Goal: Navigation & Orientation: Find specific page/section

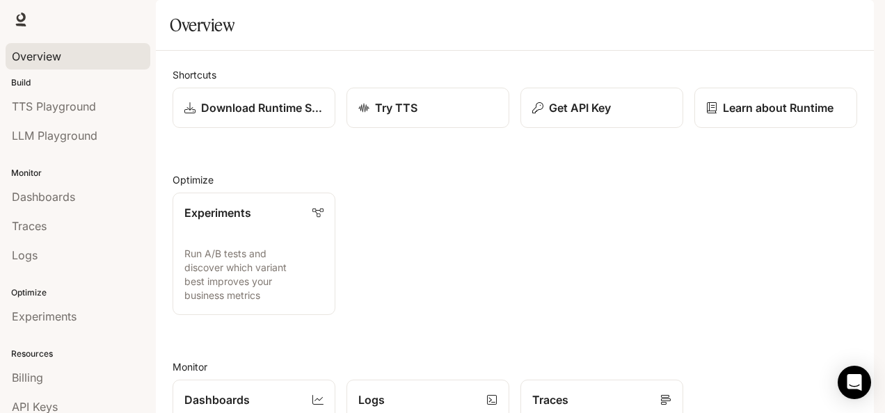
click at [81, 49] on div "Overview" at bounding box center [78, 56] width 132 height 17
click at [24, 385] on link "Billing" at bounding box center [78, 377] width 145 height 26
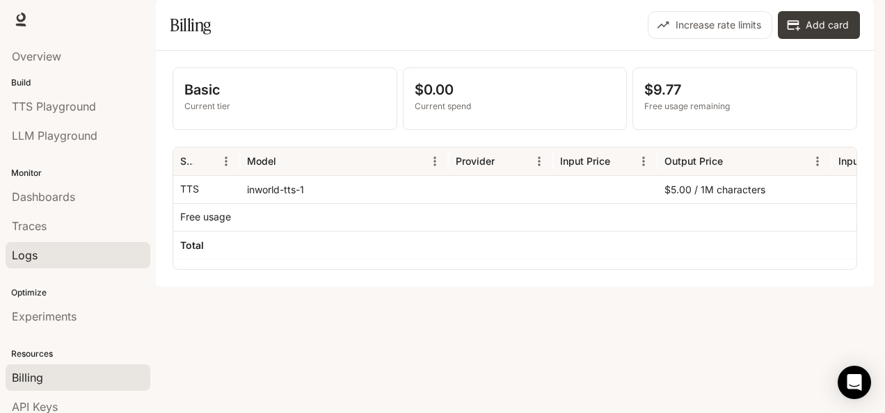
scroll to position [64, 0]
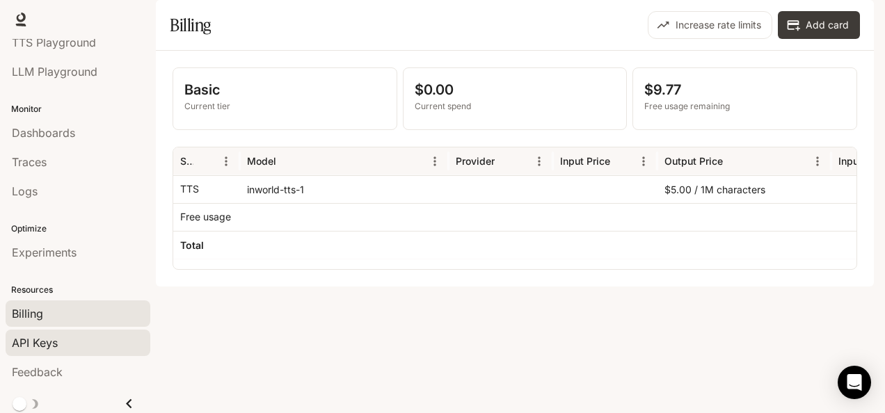
click at [40, 350] on link "API Keys" at bounding box center [78, 343] width 145 height 26
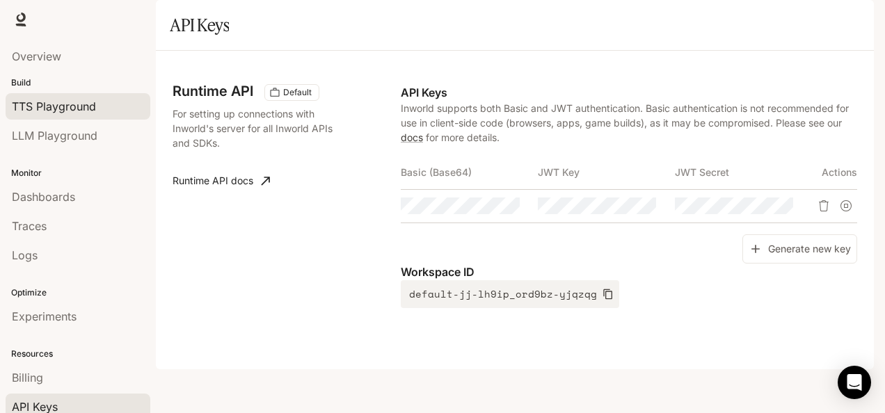
click at [50, 106] on span "TTS Playground" at bounding box center [54, 106] width 84 height 17
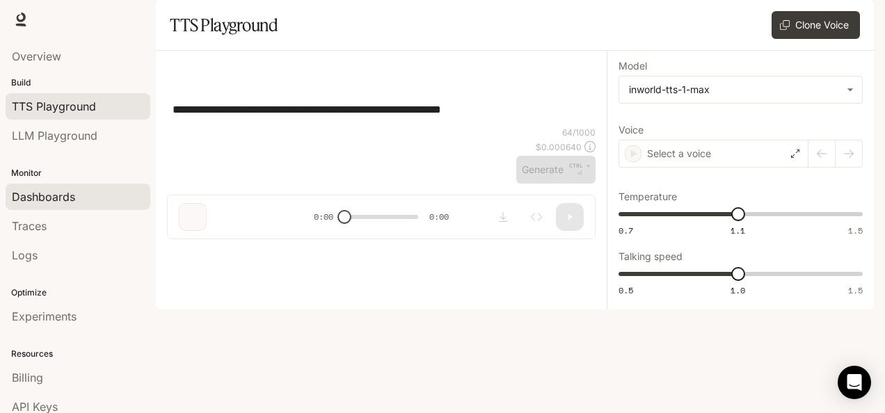
click at [47, 202] on span "Dashboards" at bounding box center [43, 196] width 63 height 17
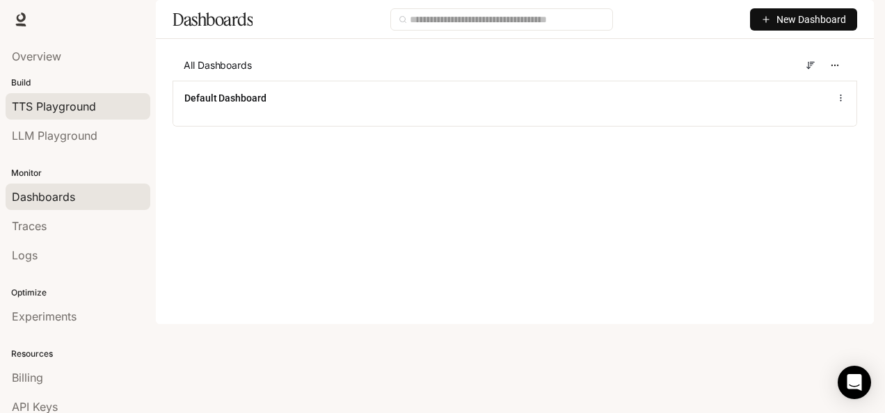
click at [72, 102] on span "TTS Playground" at bounding box center [54, 106] width 84 height 17
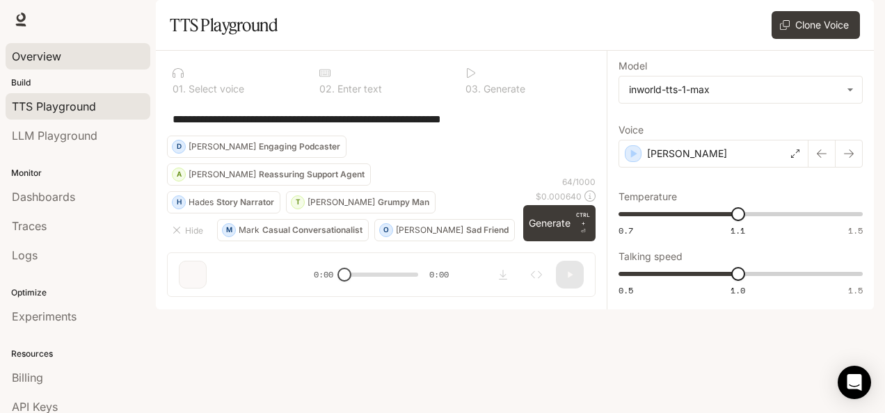
click at [60, 50] on span "Overview" at bounding box center [36, 56] width 49 height 17
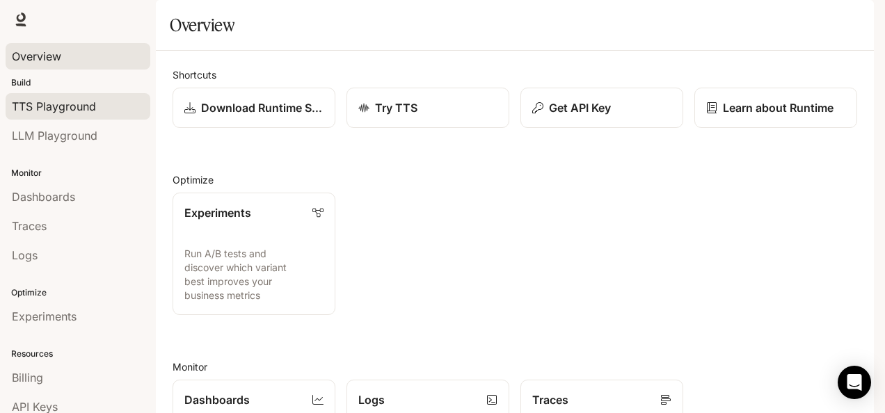
click at [73, 109] on span "TTS Playground" at bounding box center [54, 106] width 84 height 17
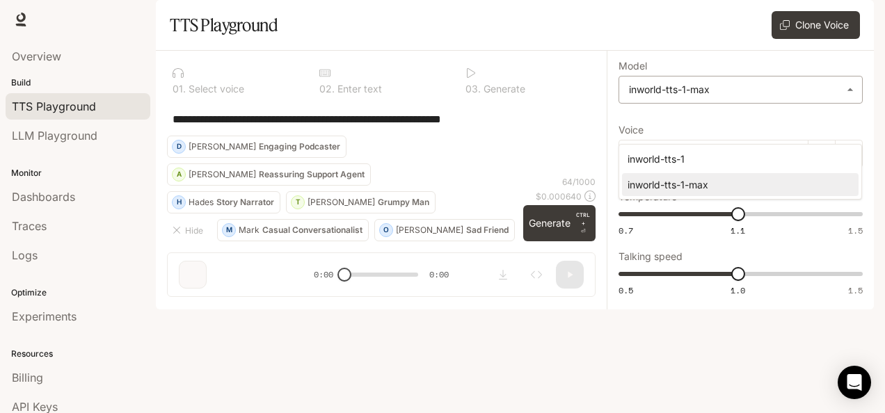
click at [721, 121] on body "**********" at bounding box center [442, 206] width 885 height 413
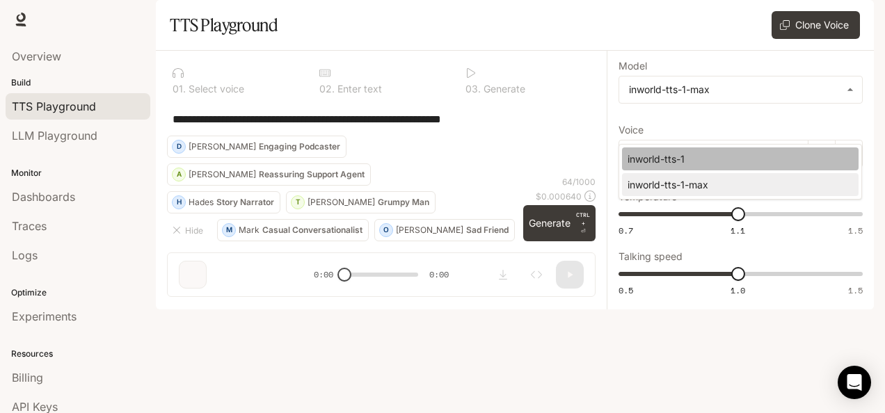
click at [692, 153] on div "inworld-tts-1" at bounding box center [737, 159] width 220 height 15
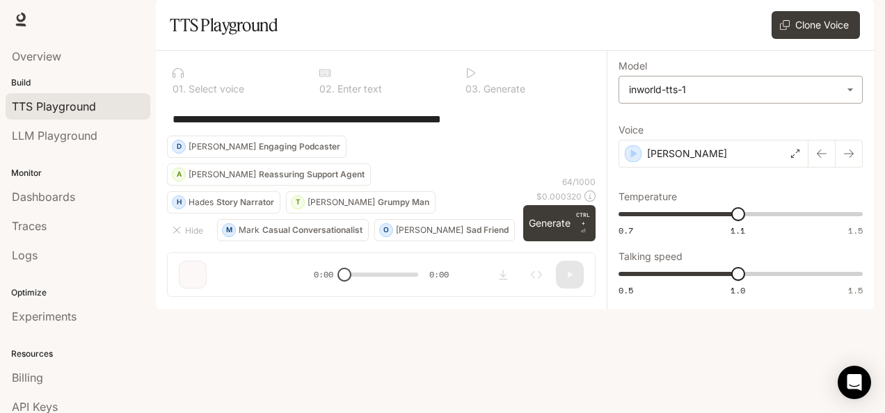
click at [696, 139] on body "**********" at bounding box center [442, 206] width 885 height 413
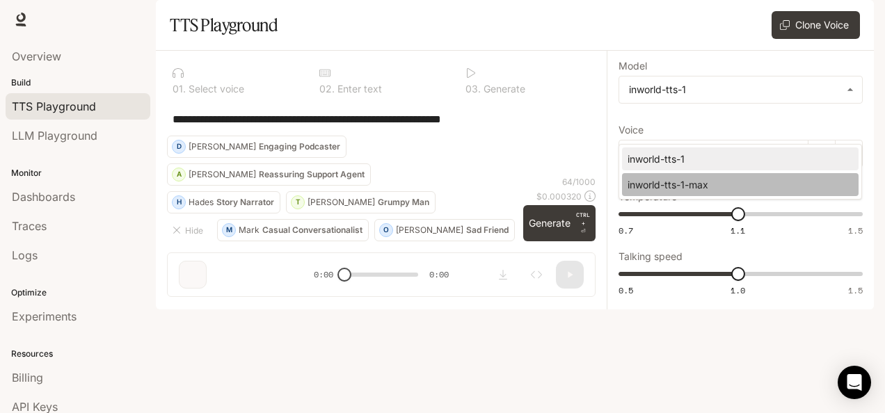
click at [689, 184] on div "inworld-tts-1-max" at bounding box center [737, 184] width 220 height 15
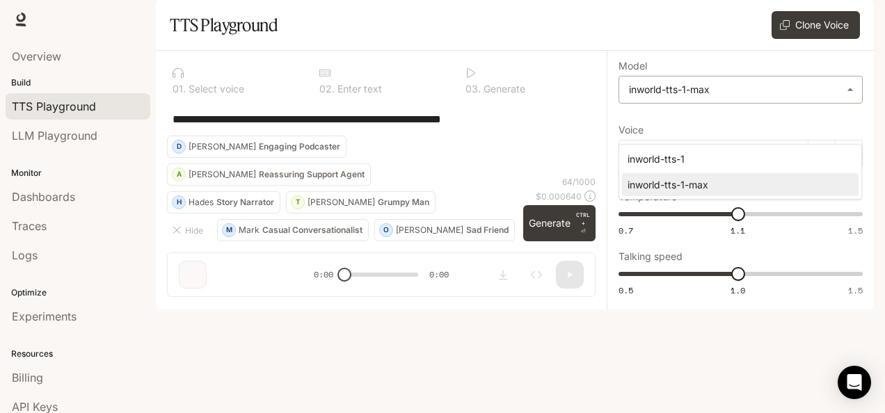
click at [696, 136] on body "**********" at bounding box center [442, 206] width 885 height 413
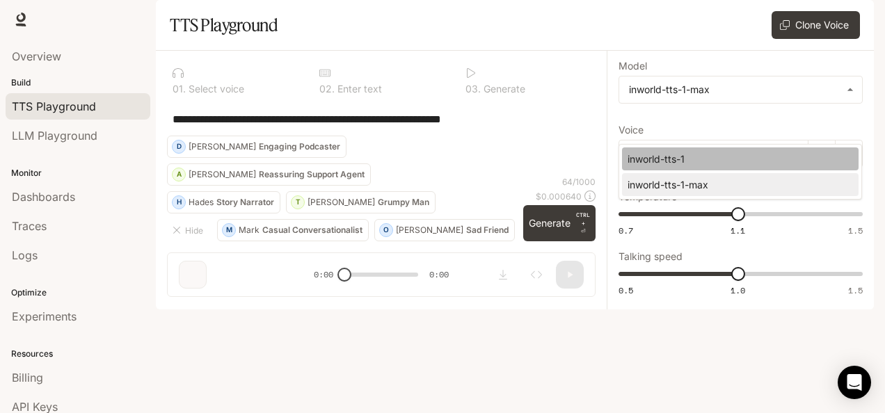
click at [677, 161] on div "inworld-tts-1" at bounding box center [737, 159] width 220 height 15
type input "**********"
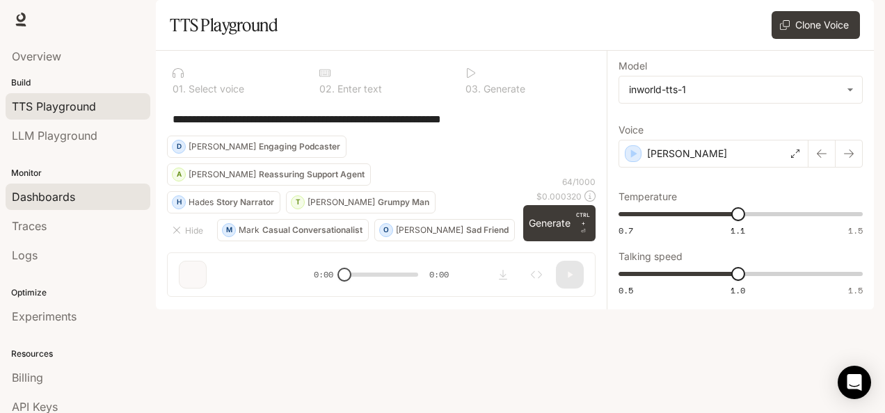
click at [58, 202] on span "Dashboards" at bounding box center [43, 196] width 63 height 17
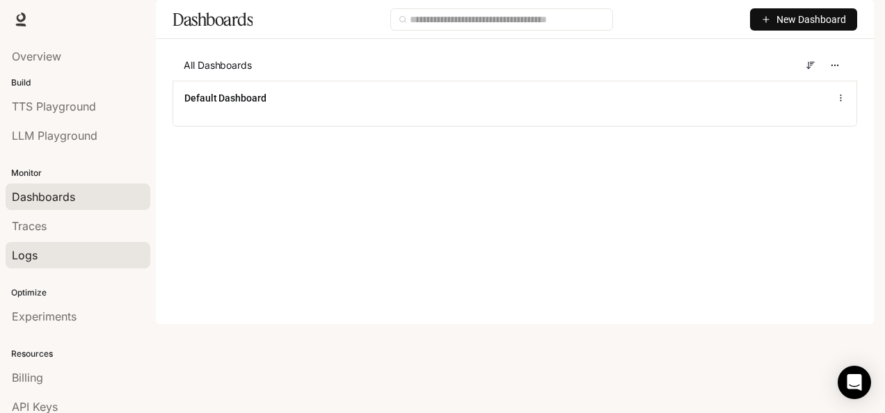
click at [74, 242] on link "Logs" at bounding box center [78, 255] width 145 height 26
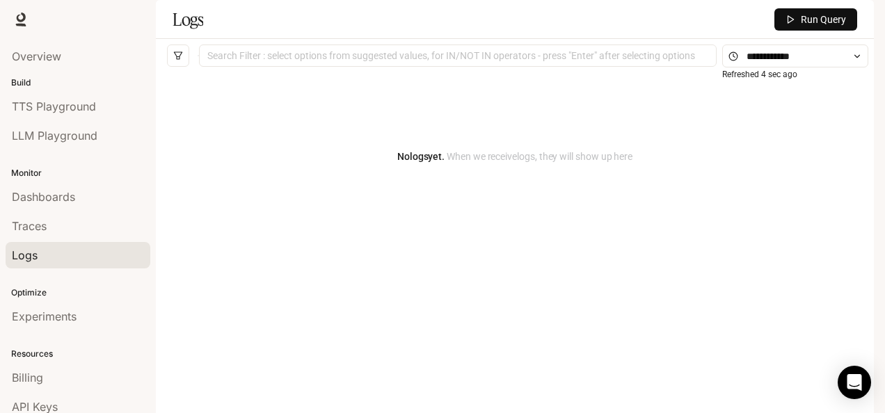
click at [739, 21] on span "Runtime" at bounding box center [723, 19] width 40 height 17
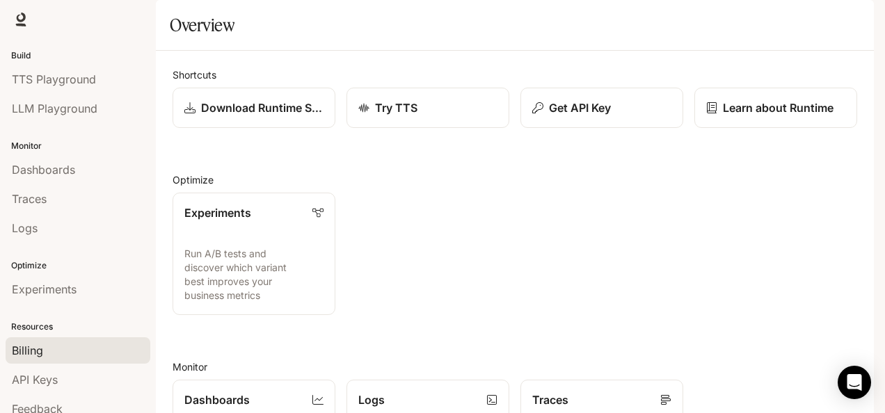
scroll to position [28, 0]
click at [50, 354] on div "Billing" at bounding box center [78, 350] width 132 height 17
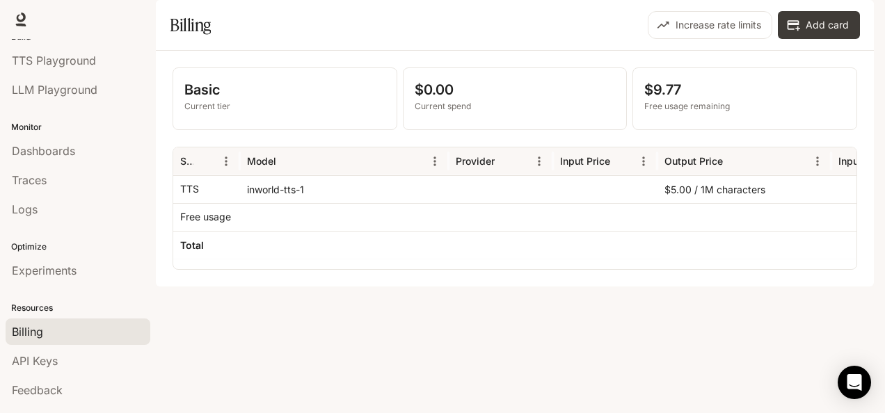
scroll to position [64, 0]
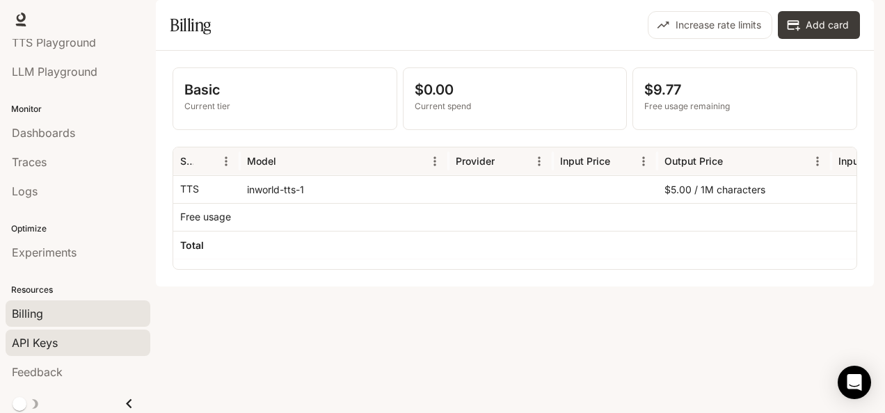
click at [64, 348] on link "API Keys" at bounding box center [78, 343] width 145 height 26
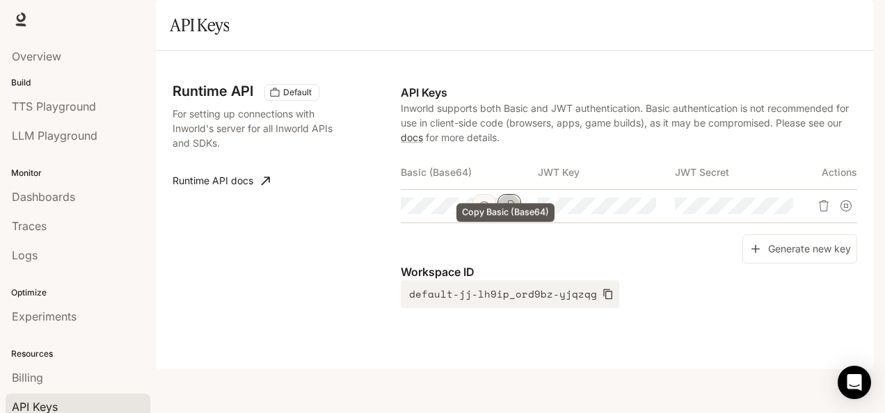
click at [508, 211] on icon "Copy Basic (Base64)" at bounding box center [509, 205] width 11 height 11
